Goal: Find specific page/section: Find specific page/section

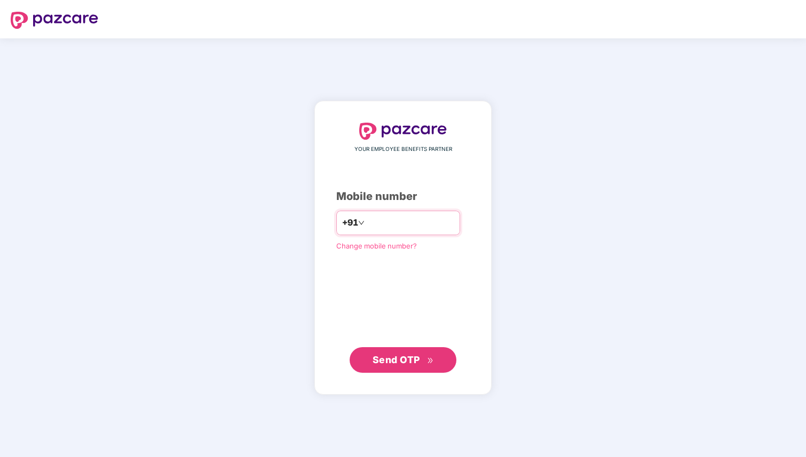
click at [445, 223] on input "number" at bounding box center [410, 222] width 87 height 17
type input "**********"
click at [414, 353] on span "Send OTP" at bounding box center [402, 360] width 61 height 15
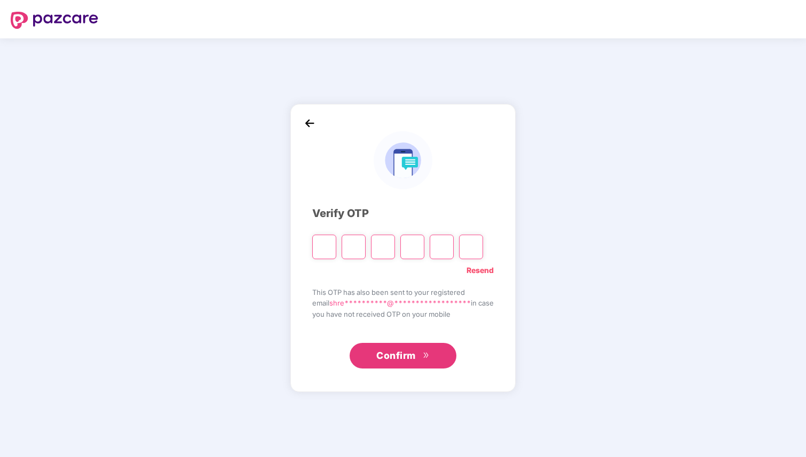
type input "*"
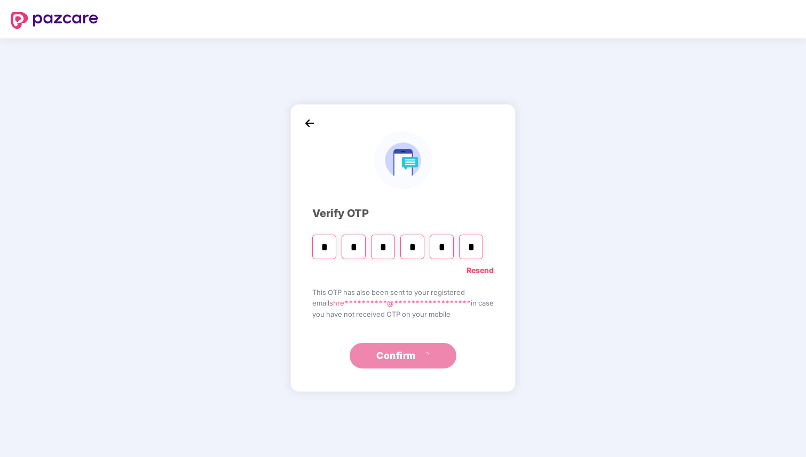
type input "*"
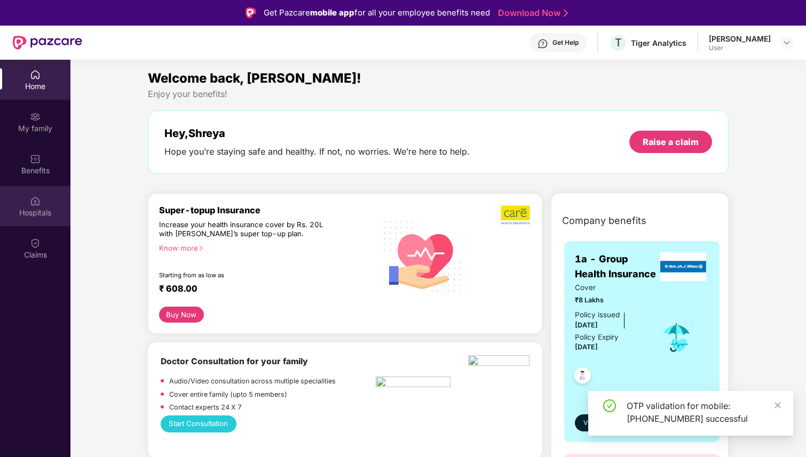
click at [28, 211] on div "Hospitals" at bounding box center [35, 213] width 70 height 11
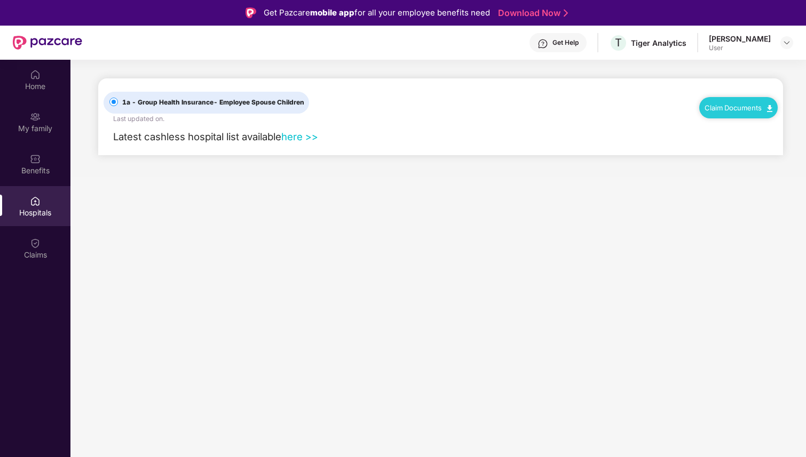
click at [297, 140] on link "here >>" at bounding box center [299, 137] width 37 height 12
click at [42, 77] on div "Home" at bounding box center [35, 80] width 70 height 40
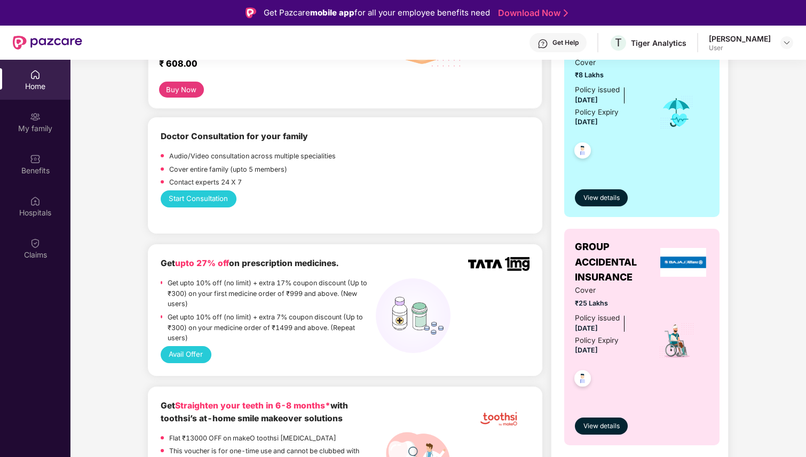
scroll to position [236, 0]
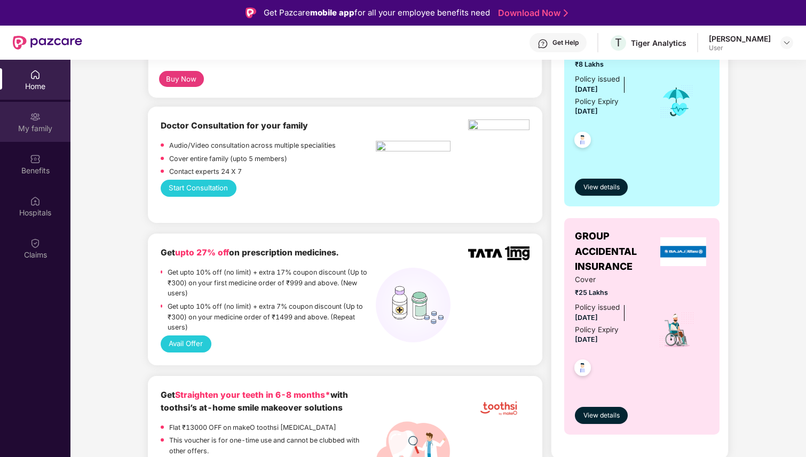
click at [36, 134] on div "My family" at bounding box center [35, 122] width 70 height 40
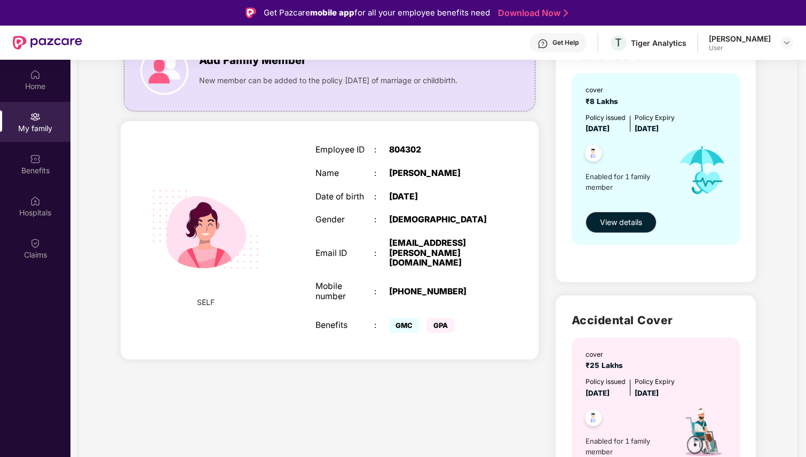
scroll to position [105, 0]
click at [25, 160] on div "Benefits" at bounding box center [35, 164] width 70 height 40
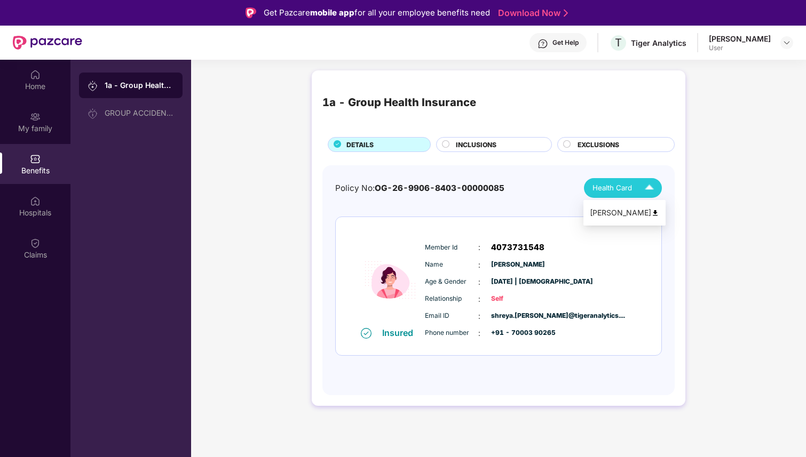
click at [630, 184] on span "Health Card" at bounding box center [611, 187] width 39 height 11
click at [651, 215] on img at bounding box center [655, 213] width 8 height 8
